Goal: Task Accomplishment & Management: Manage account settings

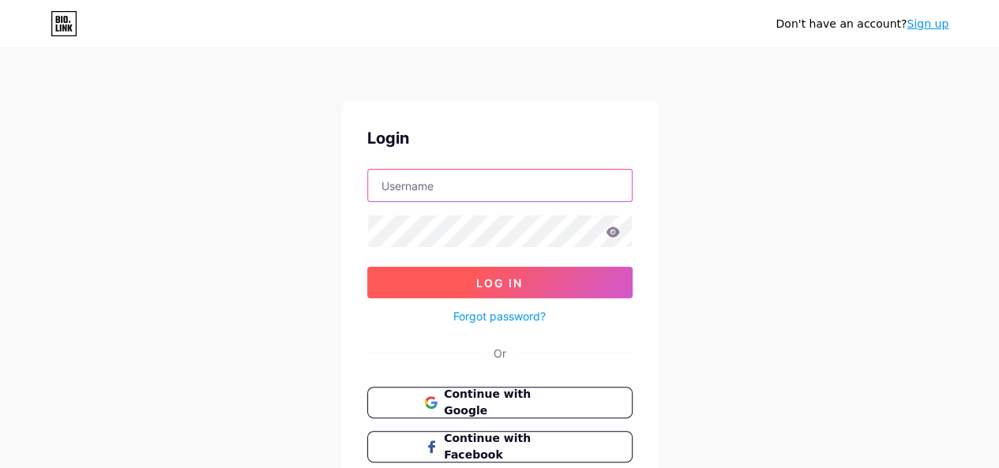
type input "[EMAIL_ADDRESS][DOMAIN_NAME]"
click at [516, 280] on span "Log In" at bounding box center [499, 282] width 47 height 13
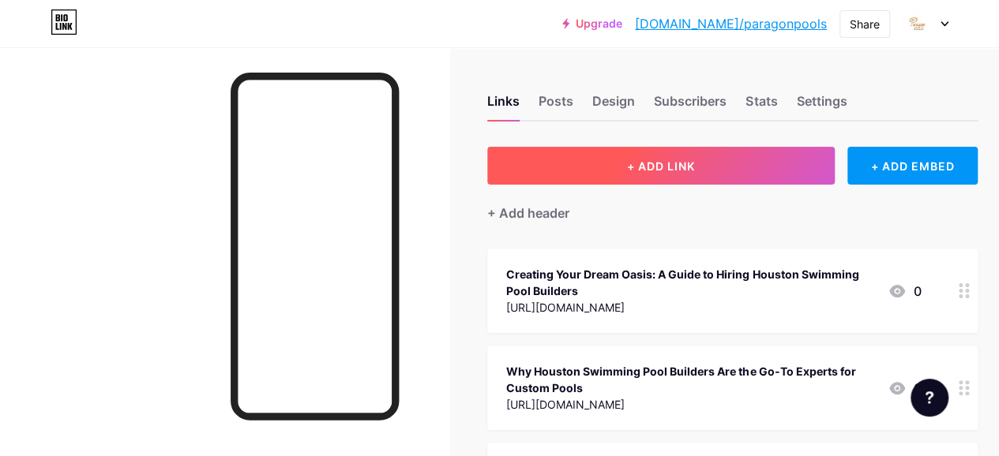
click at [695, 160] on span "+ ADD LINK" at bounding box center [661, 165] width 68 height 13
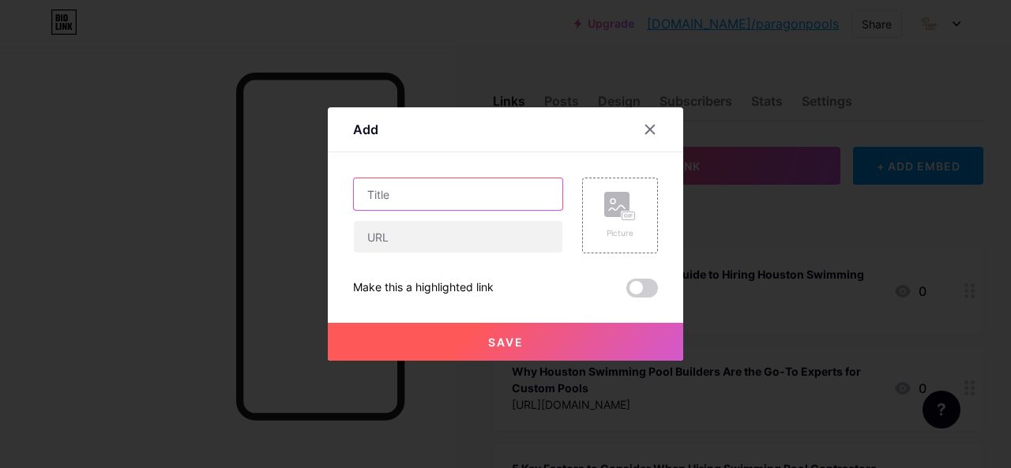
click at [452, 187] on input "text" at bounding box center [458, 194] width 208 height 32
paste input "Pool Companies [GEOGRAPHIC_DATA] — 2025 Top-Rated Options"
type input "Pool Companies [GEOGRAPHIC_DATA] — 2025 Top-Rated Options"
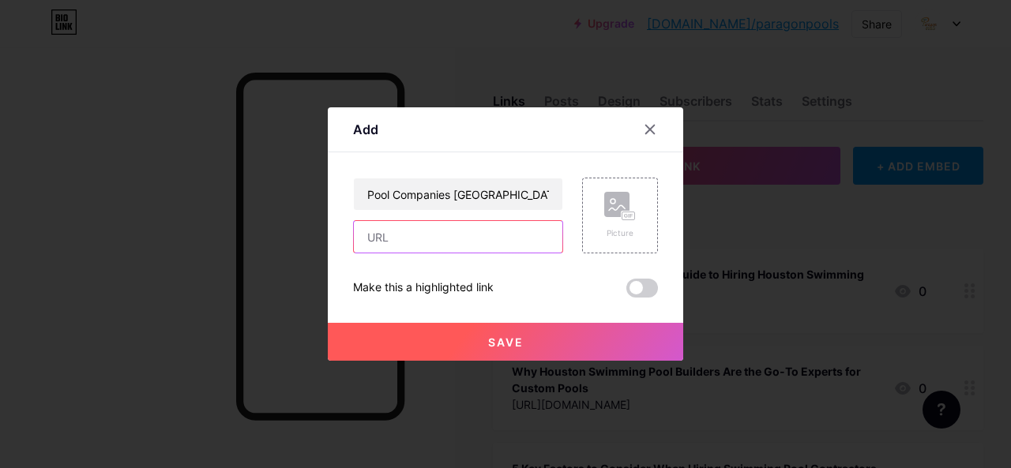
click at [374, 237] on input "text" at bounding box center [458, 237] width 208 height 32
paste input "[URL][DOMAIN_NAME]"
type input "[URL][DOMAIN_NAME]"
click at [640, 287] on span at bounding box center [642, 288] width 32 height 19
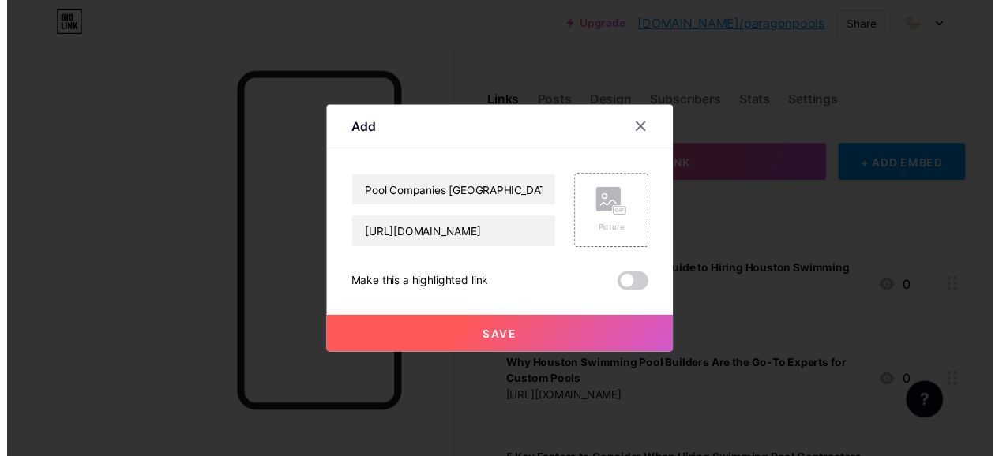
scroll to position [0, 0]
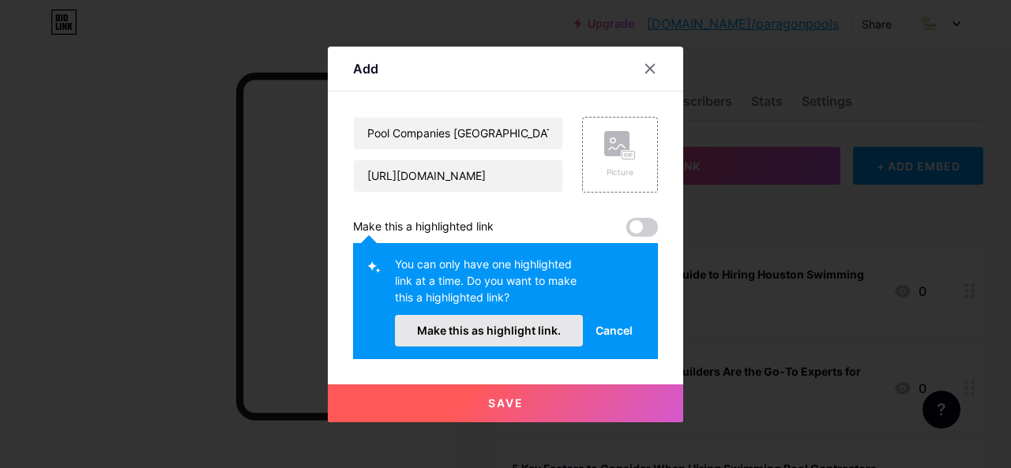
click at [516, 331] on span "Make this as highlight link." at bounding box center [489, 330] width 144 height 13
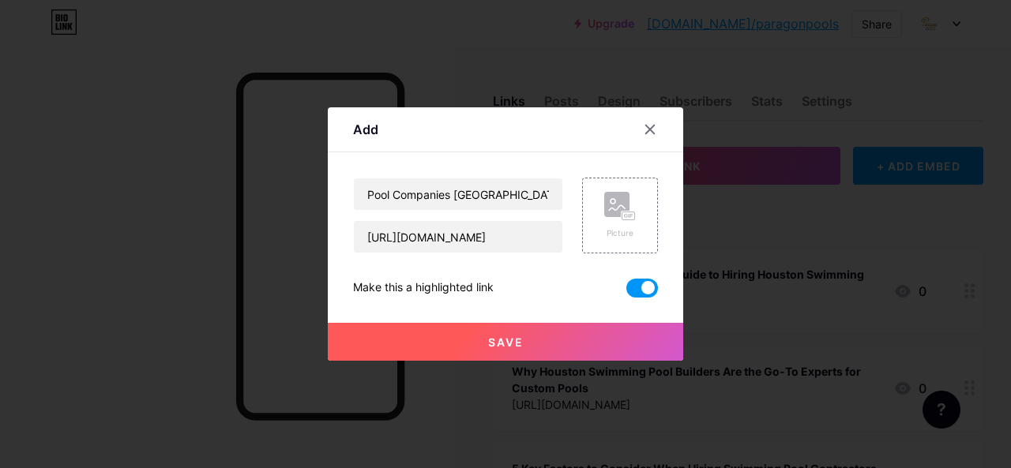
click at [521, 344] on span "Save" at bounding box center [506, 342] width 36 height 13
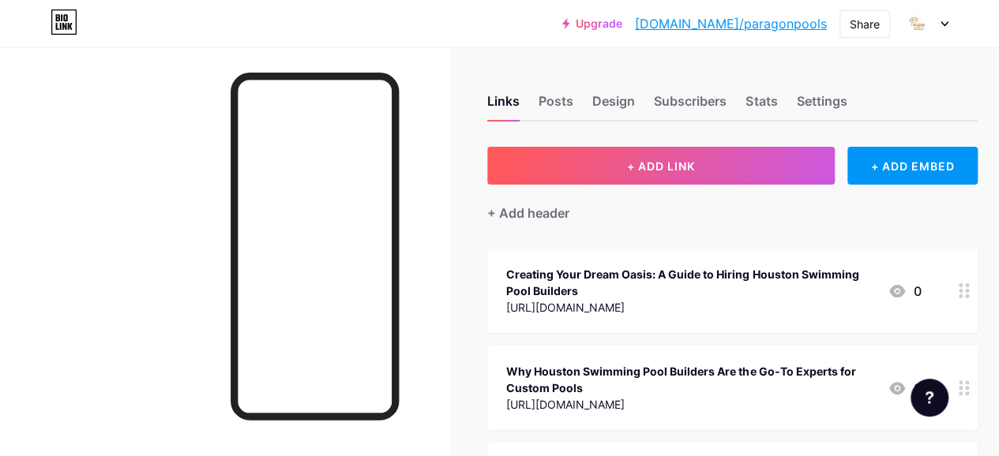
click at [747, 20] on link "[DOMAIN_NAME]/paragonpools" at bounding box center [731, 23] width 192 height 19
